Goal: Navigation & Orientation: Find specific page/section

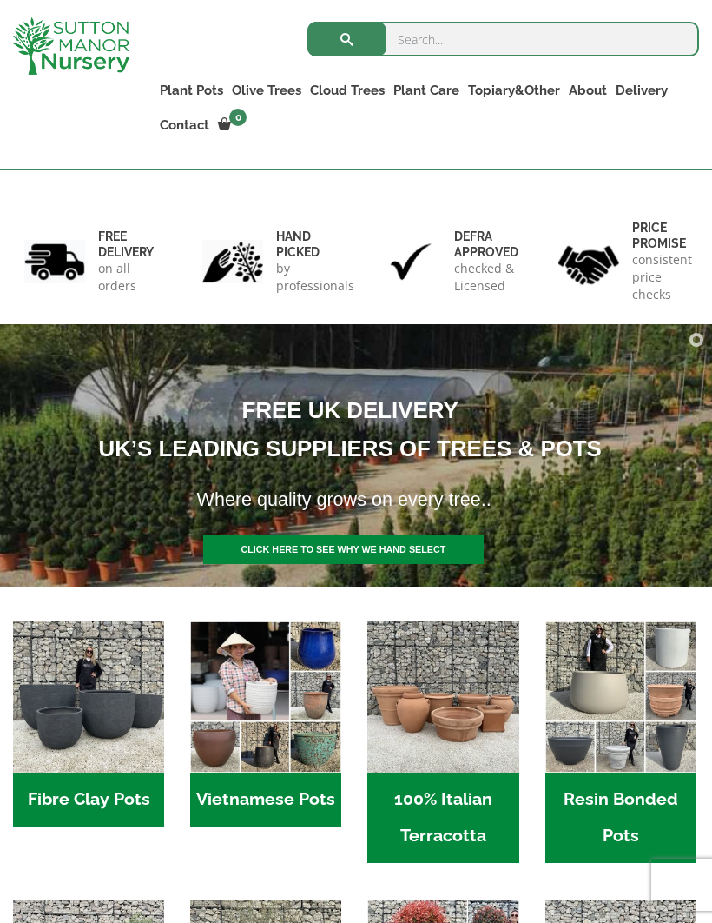
click at [0, 0] on link "Gnarled Olive Trees (Bella Range)" at bounding box center [0, 0] width 0 height 0
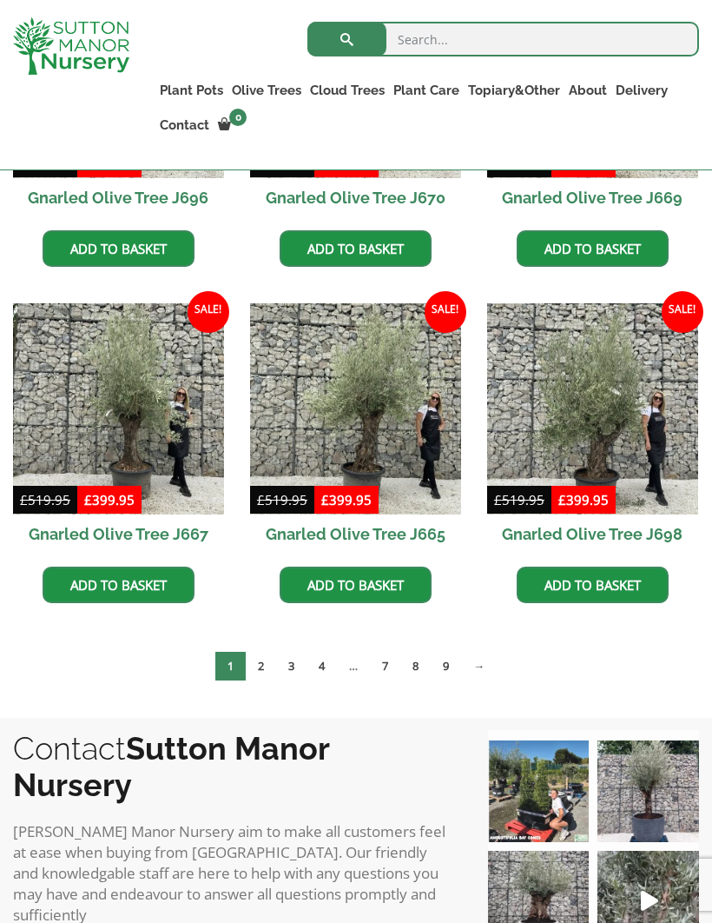
scroll to position [1019, 0]
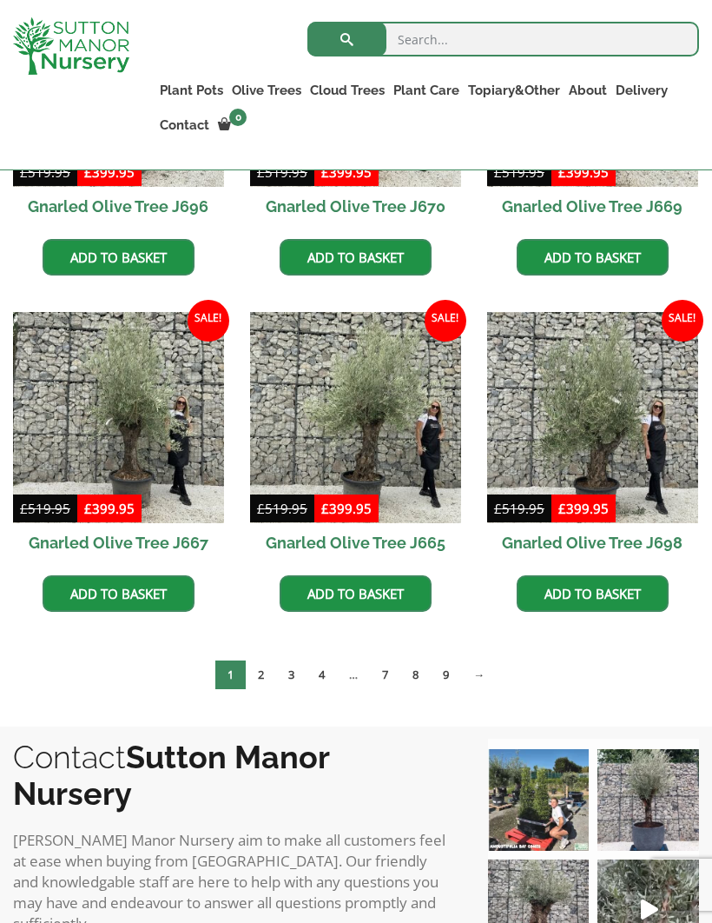
click at [322, 678] on link "4" at bounding box center [322, 674] width 30 height 29
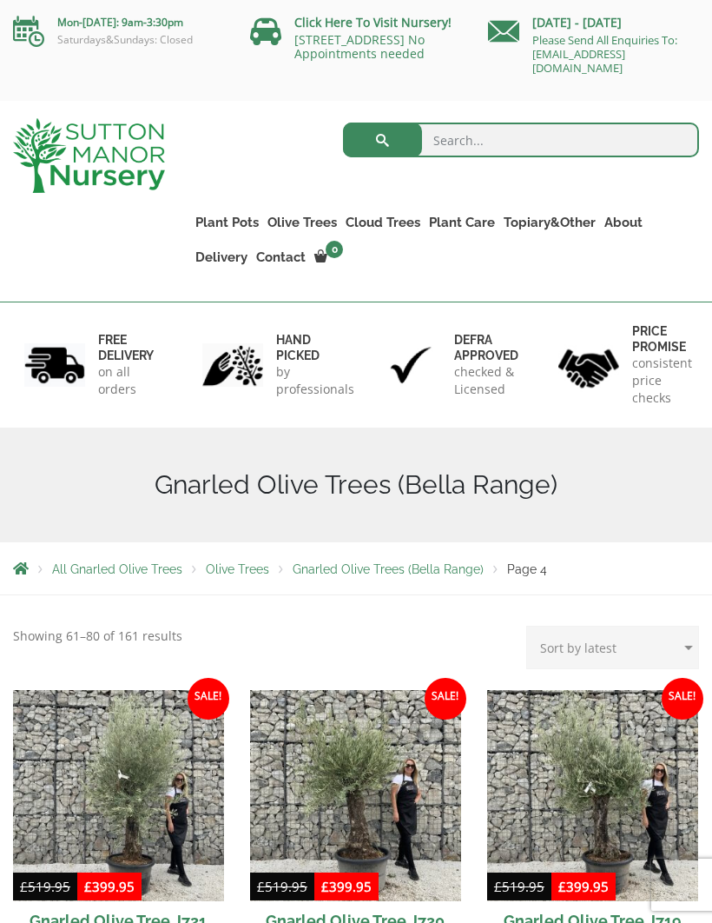
click at [0, 0] on link "Castlewellan" at bounding box center [0, 0] width 0 height 0
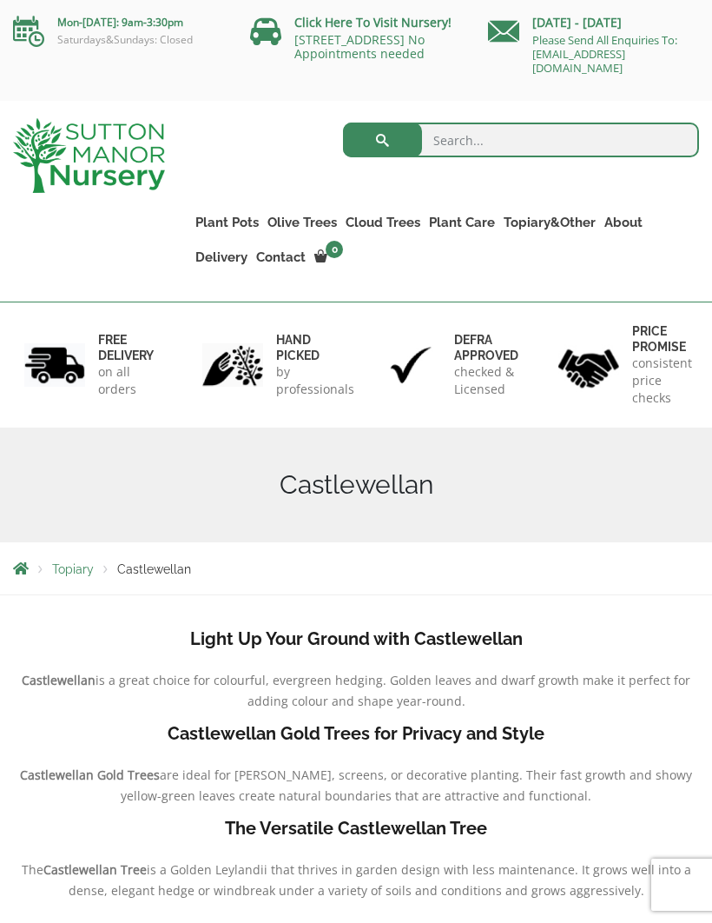
click at [0, 0] on link "Ligustrum Pom Poms" at bounding box center [0, 0] width 0 height 0
